Goal: Information Seeking & Learning: Learn about a topic

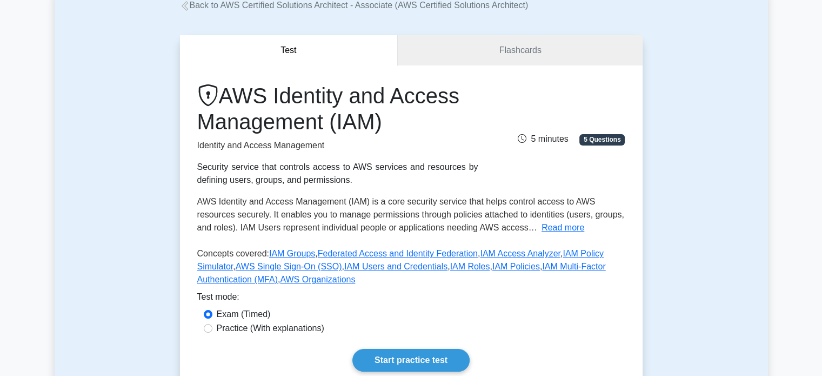
scroll to position [324, 0]
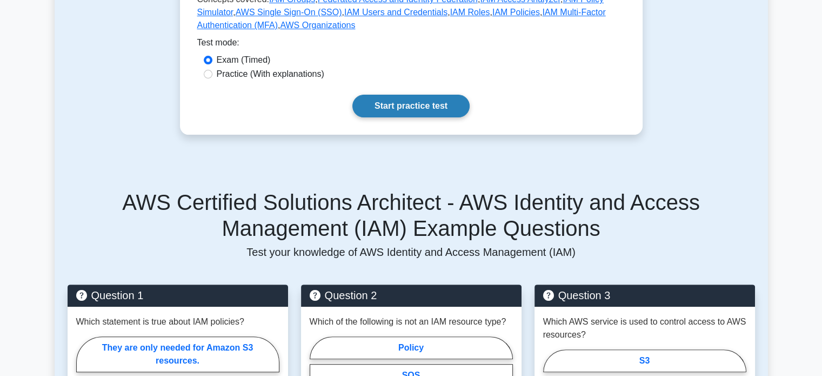
click at [402, 103] on link "Start practice test" at bounding box center [411, 106] width 117 height 23
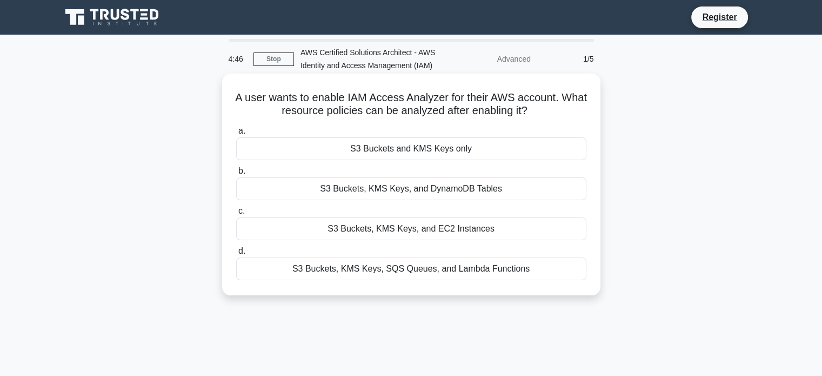
click at [439, 194] on div "S3 Buckets, KMS Keys, and DynamoDB Tables" at bounding box center [411, 188] width 350 height 23
click at [236, 175] on input "b. S3 [GEOGRAPHIC_DATA], KMS Keys, and DynamoDB Tables" at bounding box center [236, 171] width 0 height 7
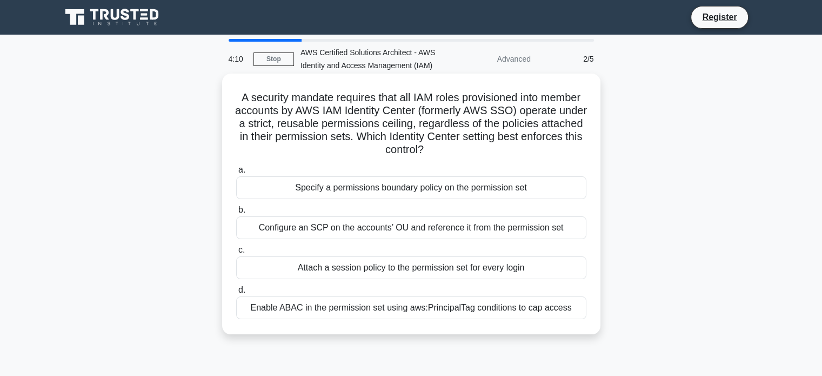
click at [344, 195] on div "Specify a permissions boundary policy on the permission set" at bounding box center [411, 187] width 350 height 23
click at [236, 174] on input "a. Specify a permissions boundary policy on the permission set" at bounding box center [236, 170] width 0 height 7
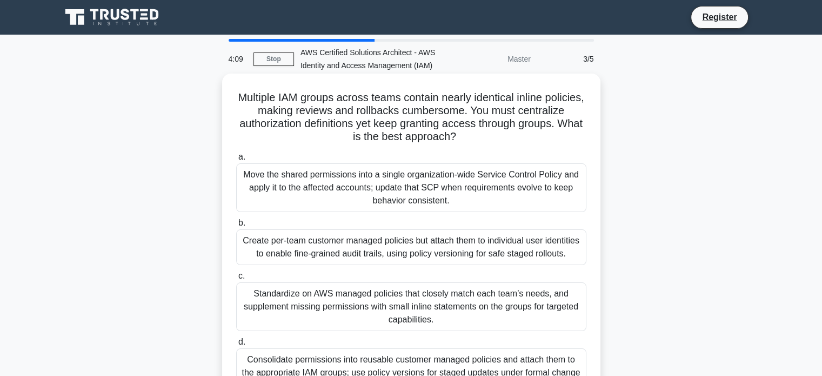
click at [367, 198] on div "Move the shared permissions into a single organization-wide Service Control Pol…" at bounding box center [411, 187] width 350 height 49
click at [236, 161] on input "a. Move the shared permissions into a single organization-wide Service Control …" at bounding box center [236, 157] width 0 height 7
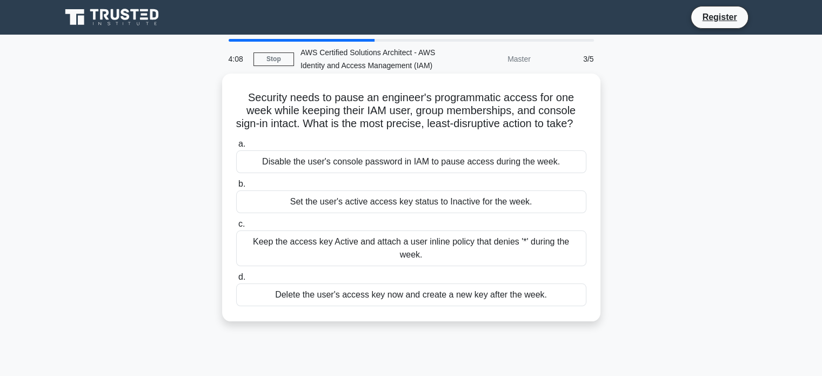
click at [374, 173] on div "Disable the user's console password in IAM to pause access during the week." at bounding box center [411, 161] width 350 height 23
click at [236, 148] on input "a. Disable the user's console password in IAM to pause access during the week." at bounding box center [236, 144] width 0 height 7
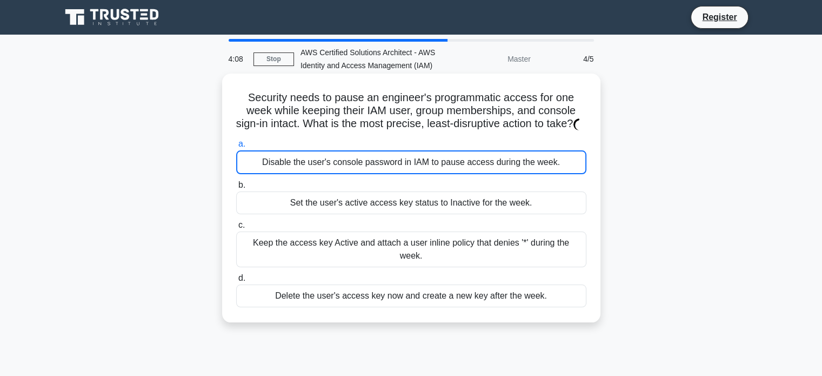
click at [395, 164] on div "Disable the user's console password in IAM to pause access during the week." at bounding box center [411, 162] width 350 height 24
click at [236, 148] on input "a. Disable the user's console password in IAM to pause access during the week." at bounding box center [236, 144] width 0 height 7
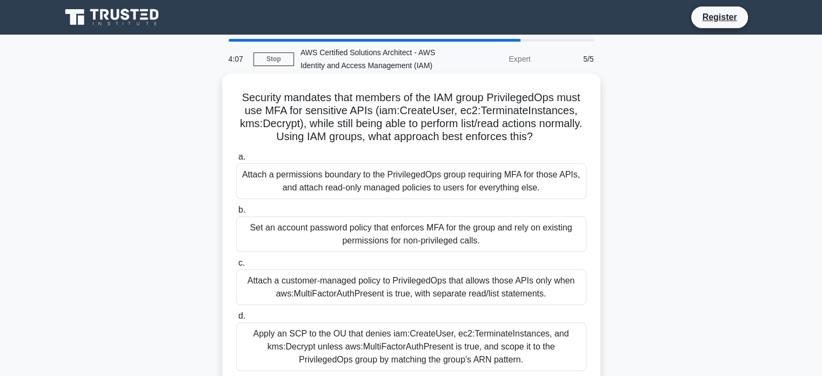
click at [407, 175] on div "Attach a permissions boundary to the PrivilegedOps group requiring MFA for thos…" at bounding box center [411, 181] width 350 height 36
click at [236, 161] on input "a. Attach a permissions boundary to the PrivilegedOps group requiring MFA for t…" at bounding box center [236, 157] width 0 height 7
